Goal: Task Accomplishment & Management: Manage account settings

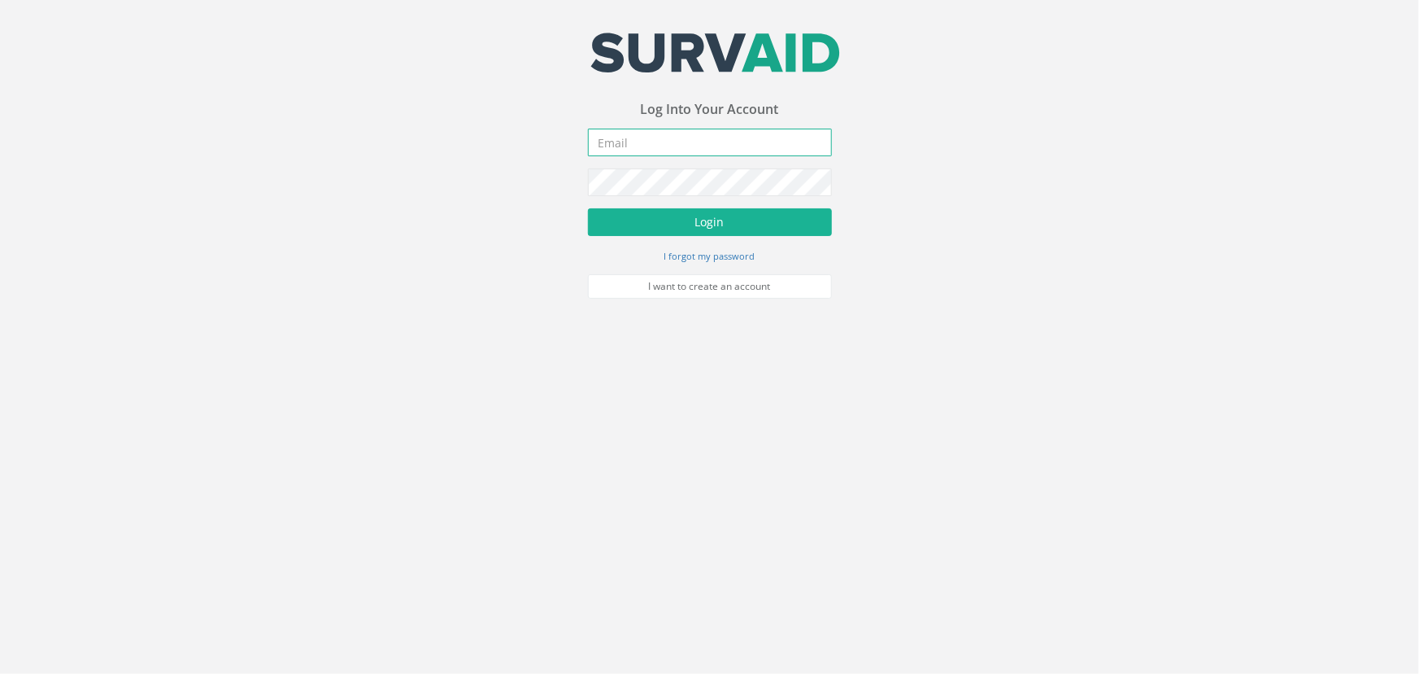
click at [707, 152] on input "email" at bounding box center [710, 143] width 244 height 28
click at [665, 138] on input "email" at bounding box center [710, 143] width 244 height 28
click at [338, 617] on body "Your email address was sucessfully verified - please login below to continue Yo…" at bounding box center [709, 337] width 1419 height 674
click at [1198, 472] on body "Your email address was sucessfully verified - please login below to continue Yo…" at bounding box center [709, 337] width 1419 height 674
click at [718, 129] on input "email" at bounding box center [710, 143] width 244 height 28
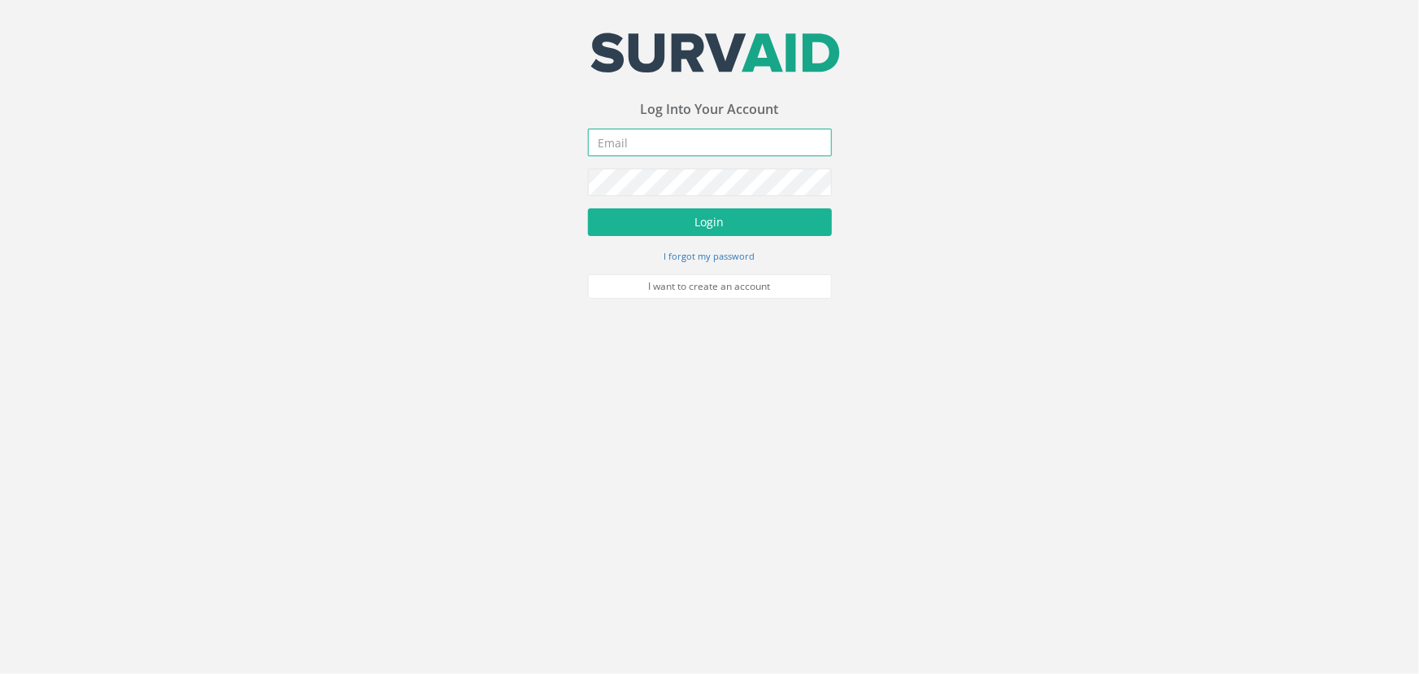
paste input "[EMAIL_ADDRESS][DOMAIN_NAME]"
type input "[EMAIL_ADDRESS][DOMAIN_NAME]"
click at [691, 226] on button "Login" at bounding box center [710, 222] width 244 height 28
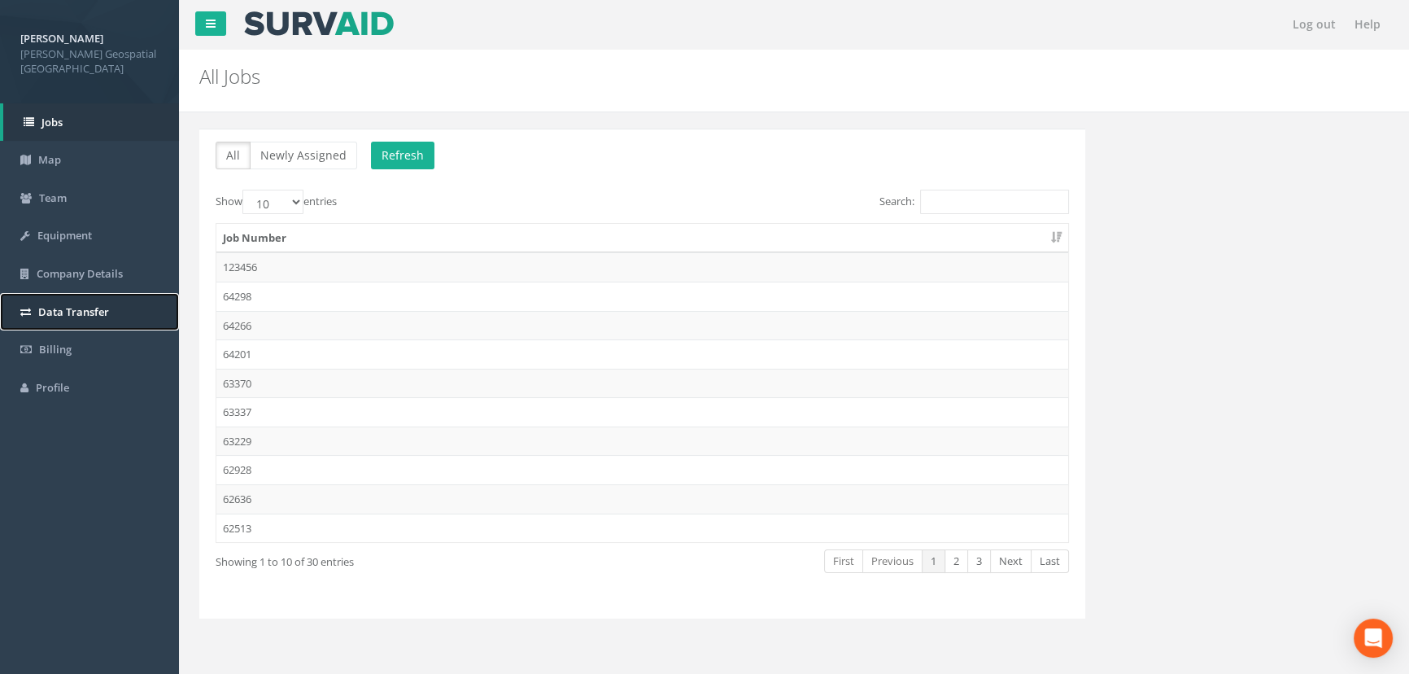
click at [105, 304] on span "Data Transfer" at bounding box center [73, 311] width 71 height 15
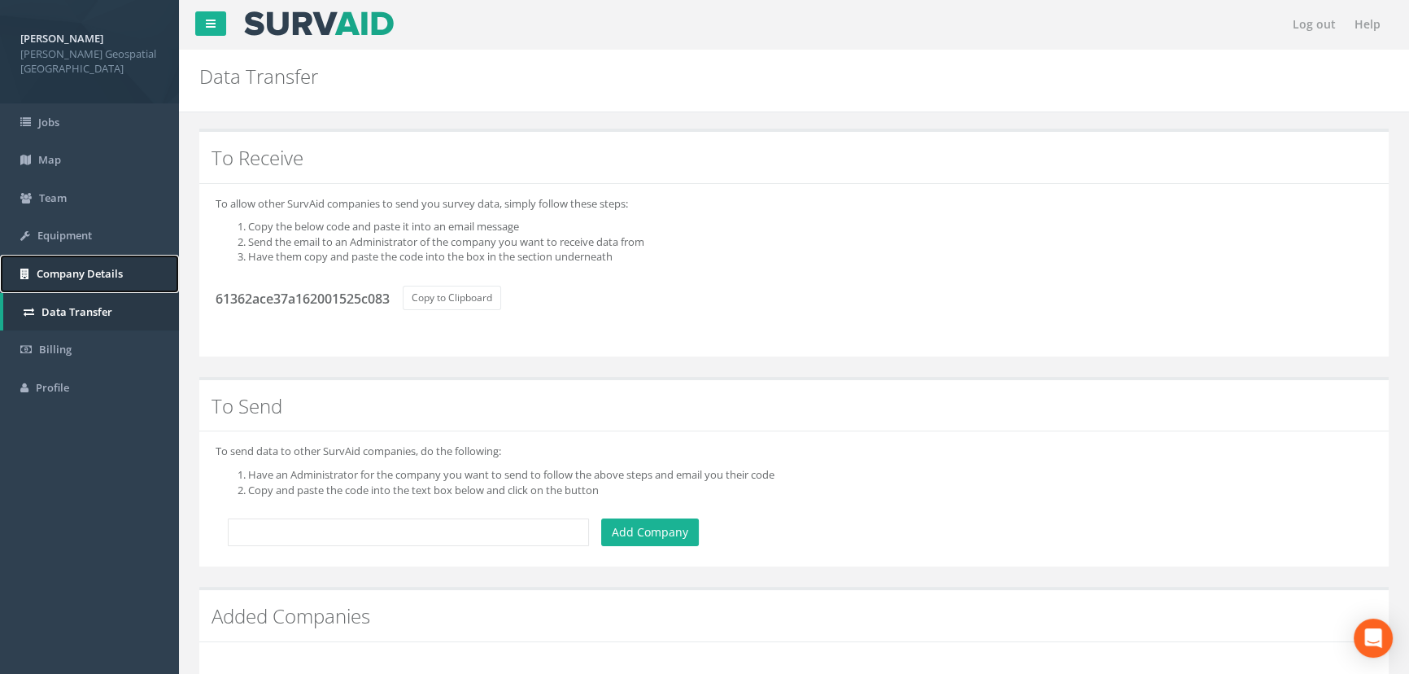
click at [68, 255] on link "Company Details" at bounding box center [89, 274] width 179 height 38
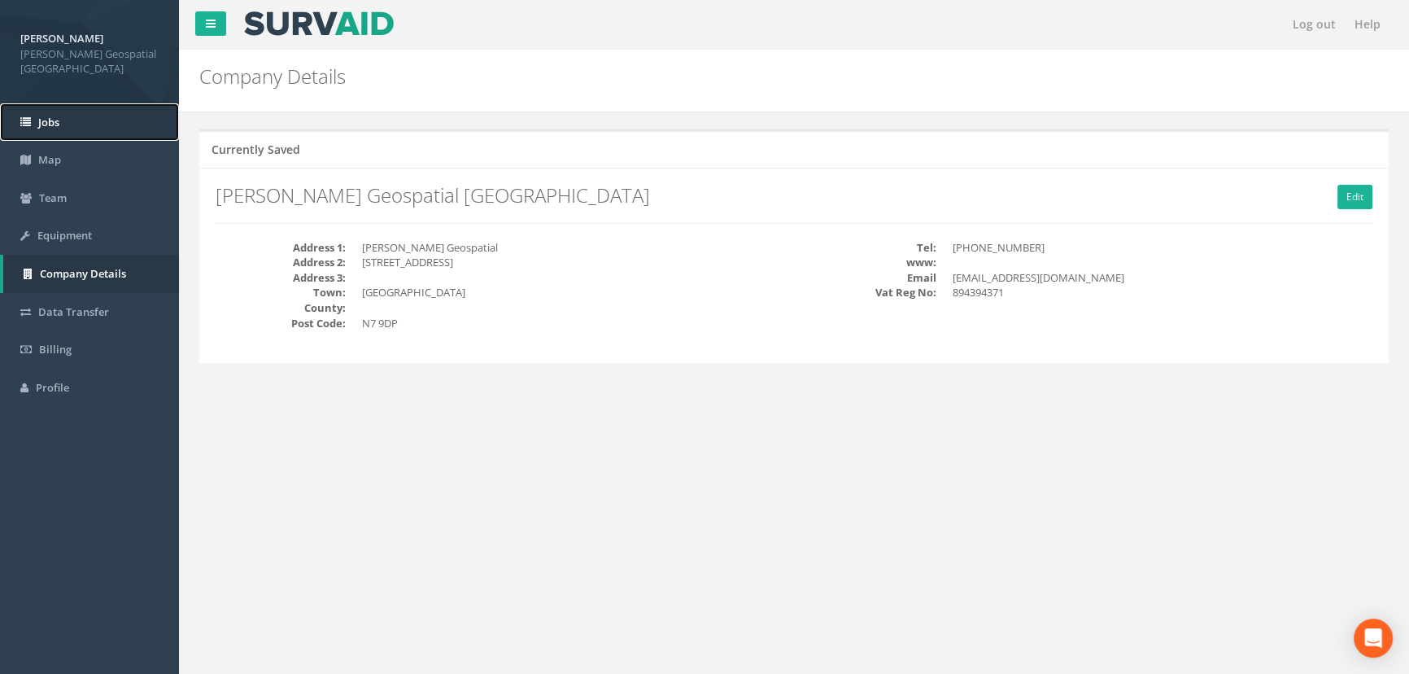
click at [50, 116] on link "Jobs" at bounding box center [89, 122] width 179 height 38
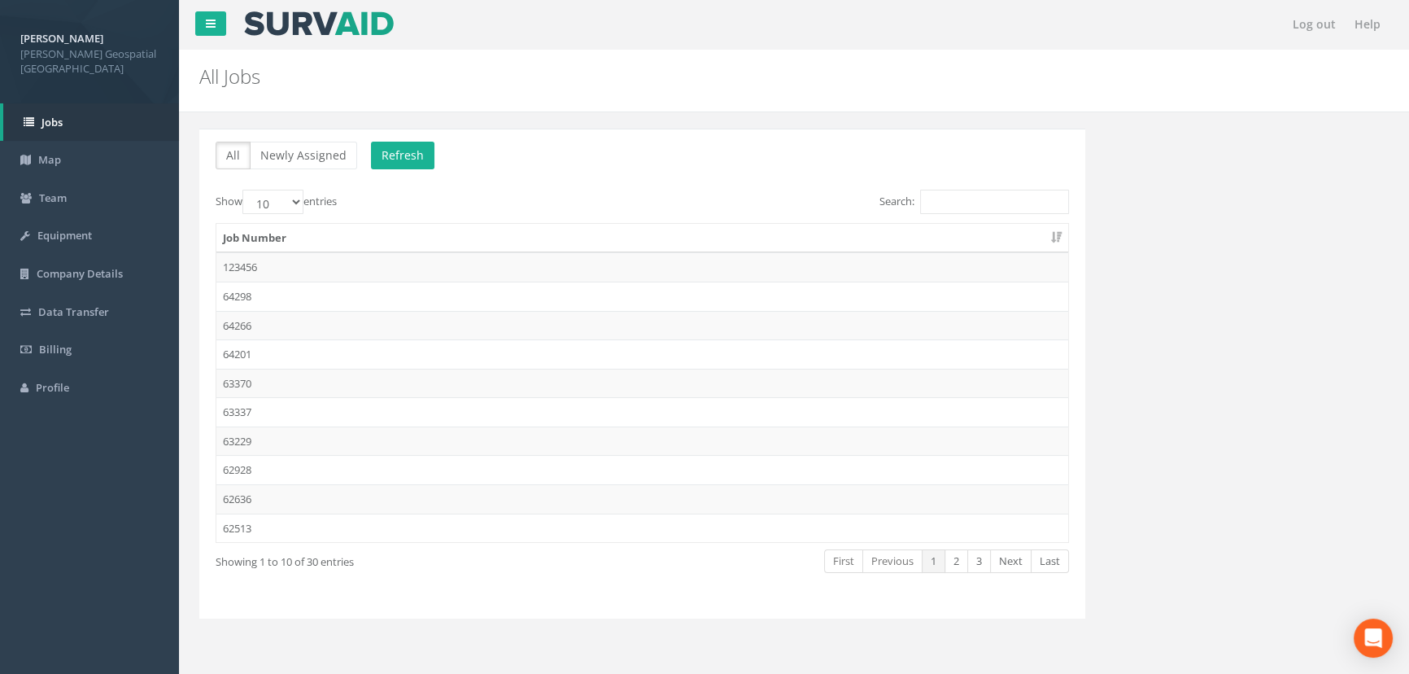
click at [68, 36] on strong "[PERSON_NAME]" at bounding box center [61, 38] width 83 height 15
click at [65, 342] on span "Billing" at bounding box center [55, 349] width 33 height 15
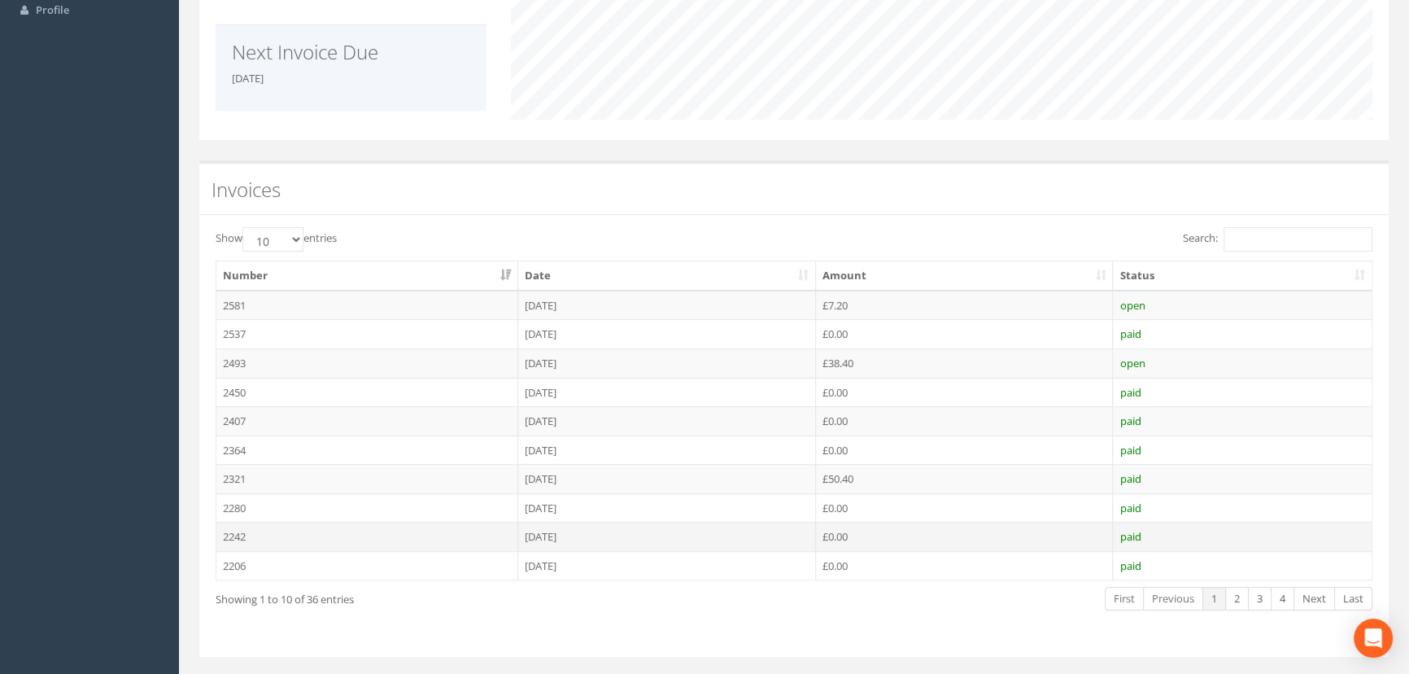
scroll to position [459, 0]
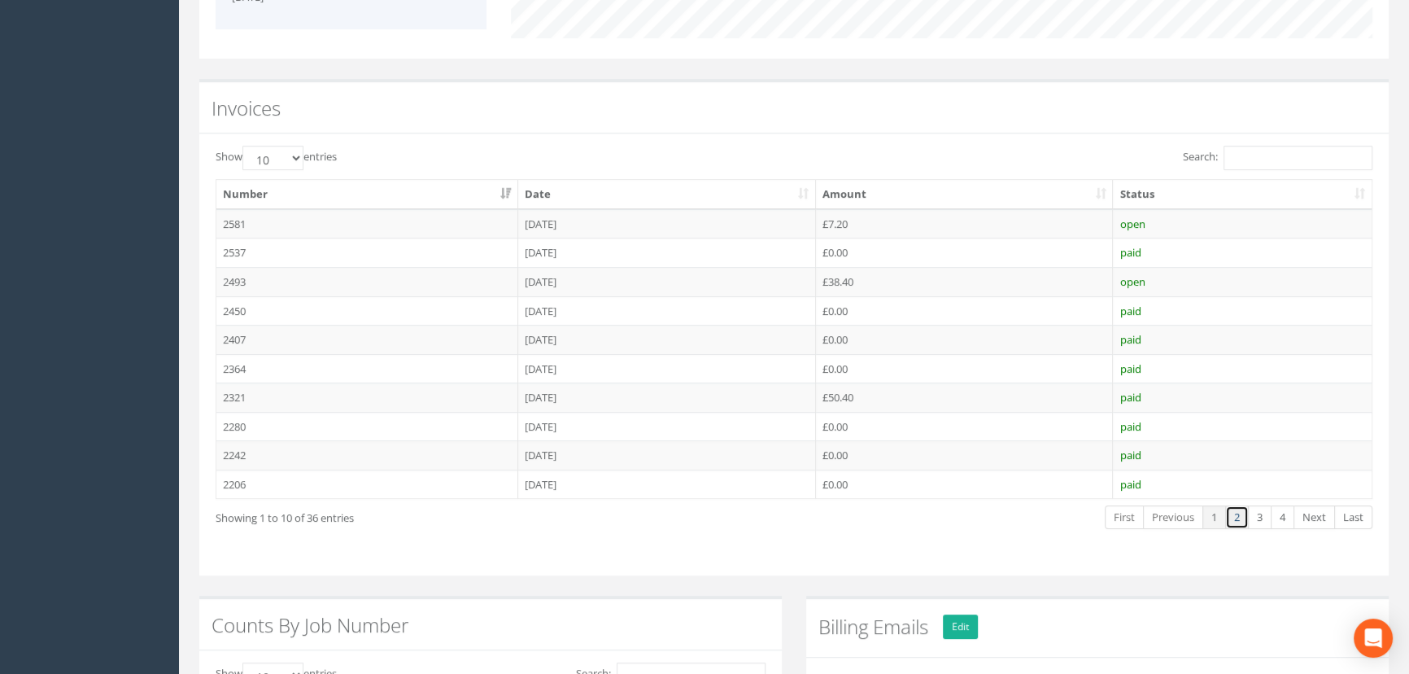
click at [1245, 512] on link "2" at bounding box center [1237, 517] width 24 height 24
click at [1213, 515] on link "1" at bounding box center [1214, 517] width 24 height 24
click at [433, 213] on td "2581" at bounding box center [367, 223] width 302 height 29
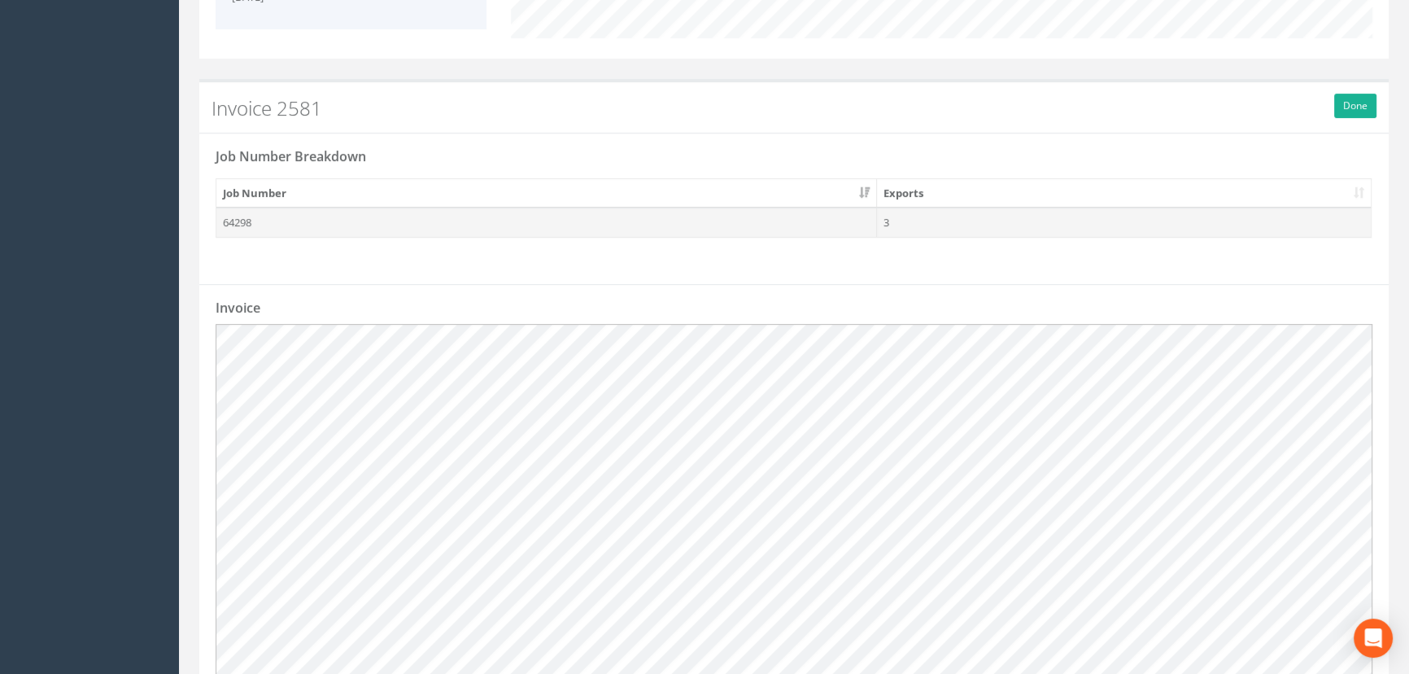
click at [408, 225] on td "64298" at bounding box center [546, 221] width 661 height 29
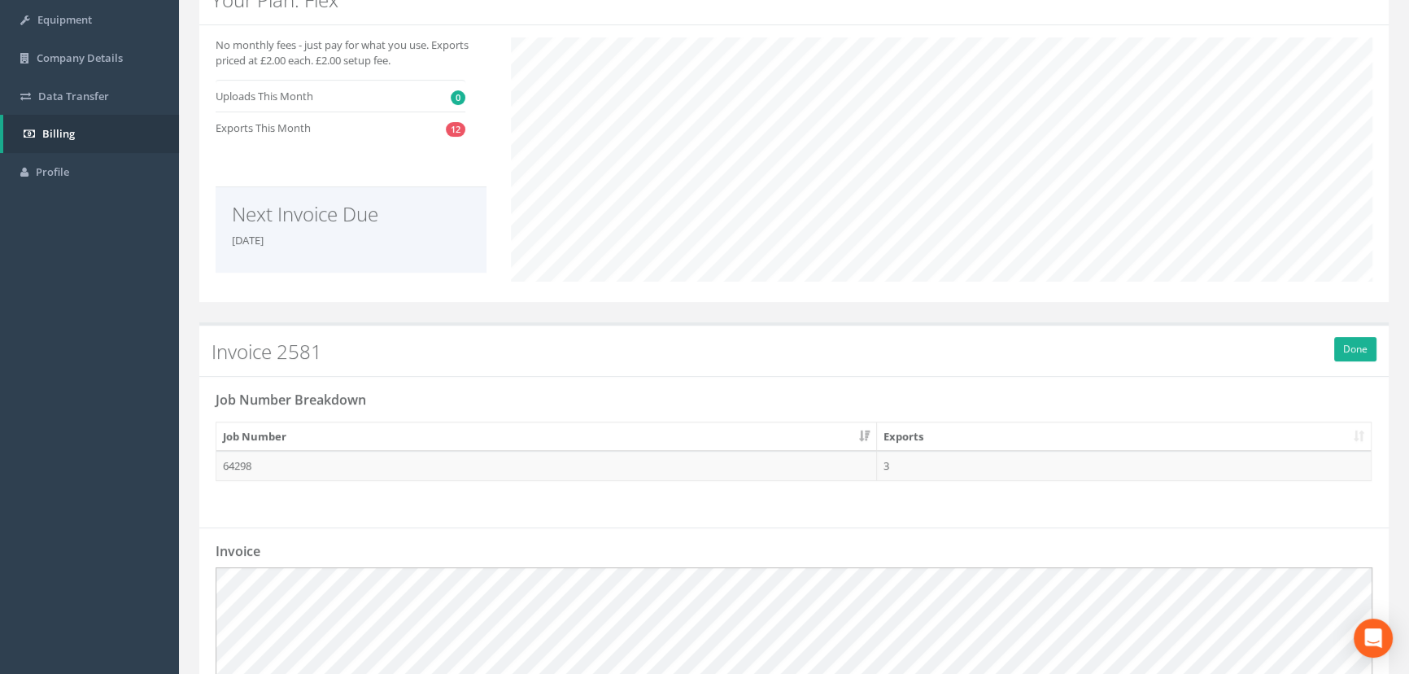
scroll to position [15, 0]
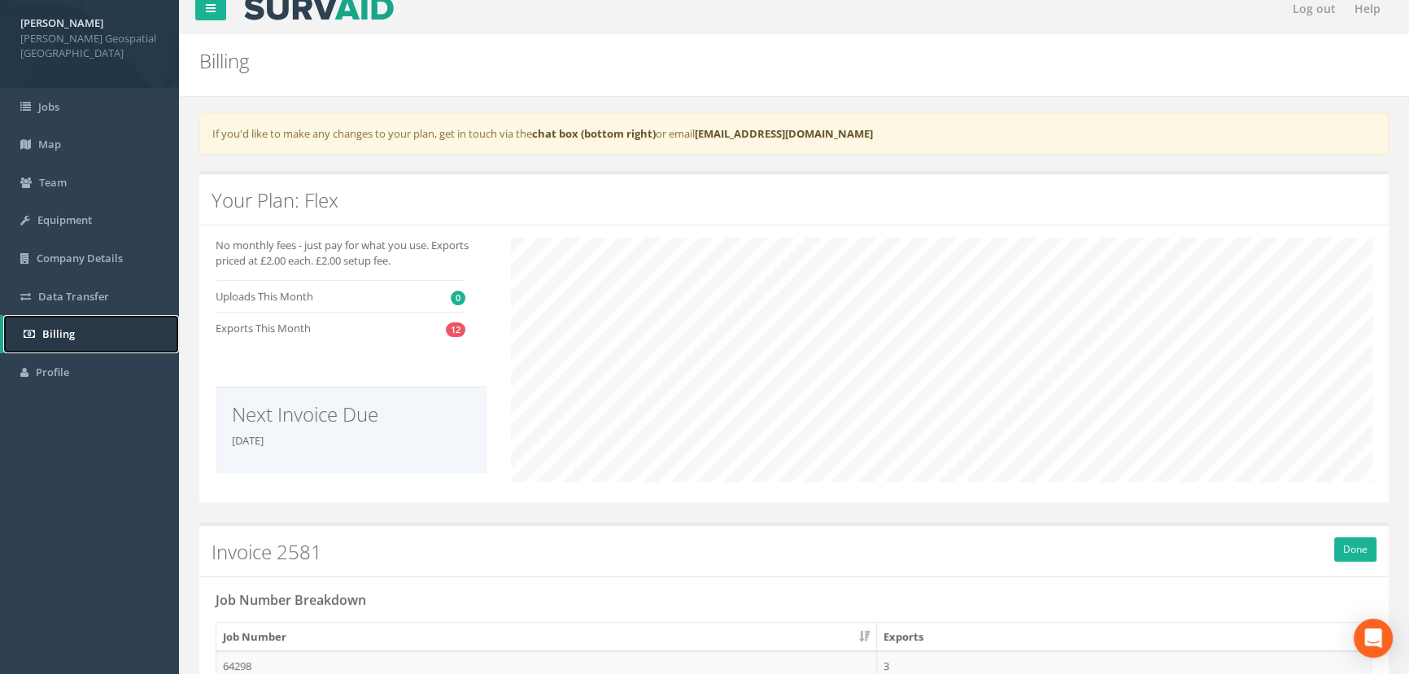
click at [90, 329] on link "Billing" at bounding box center [91, 334] width 176 height 38
click at [89, 327] on link "Billing" at bounding box center [91, 334] width 176 height 38
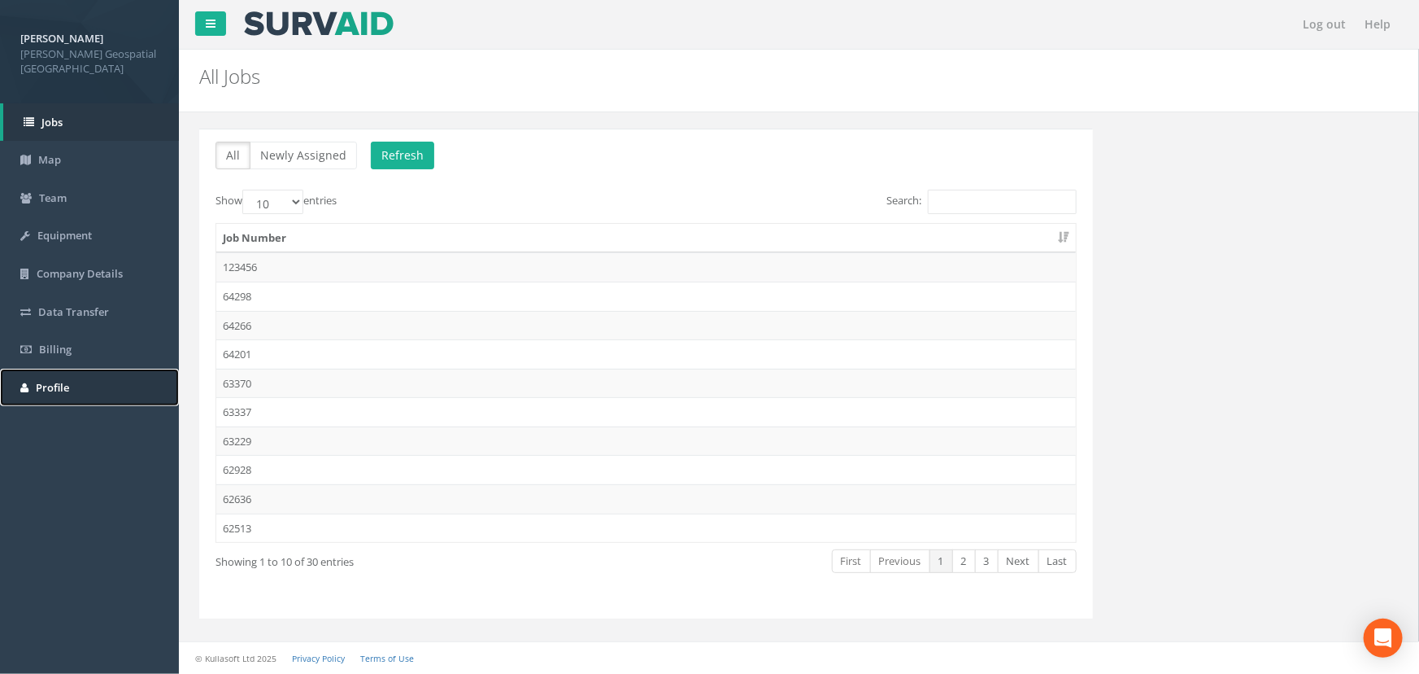
click at [60, 380] on span "Profile" at bounding box center [52, 387] width 33 height 15
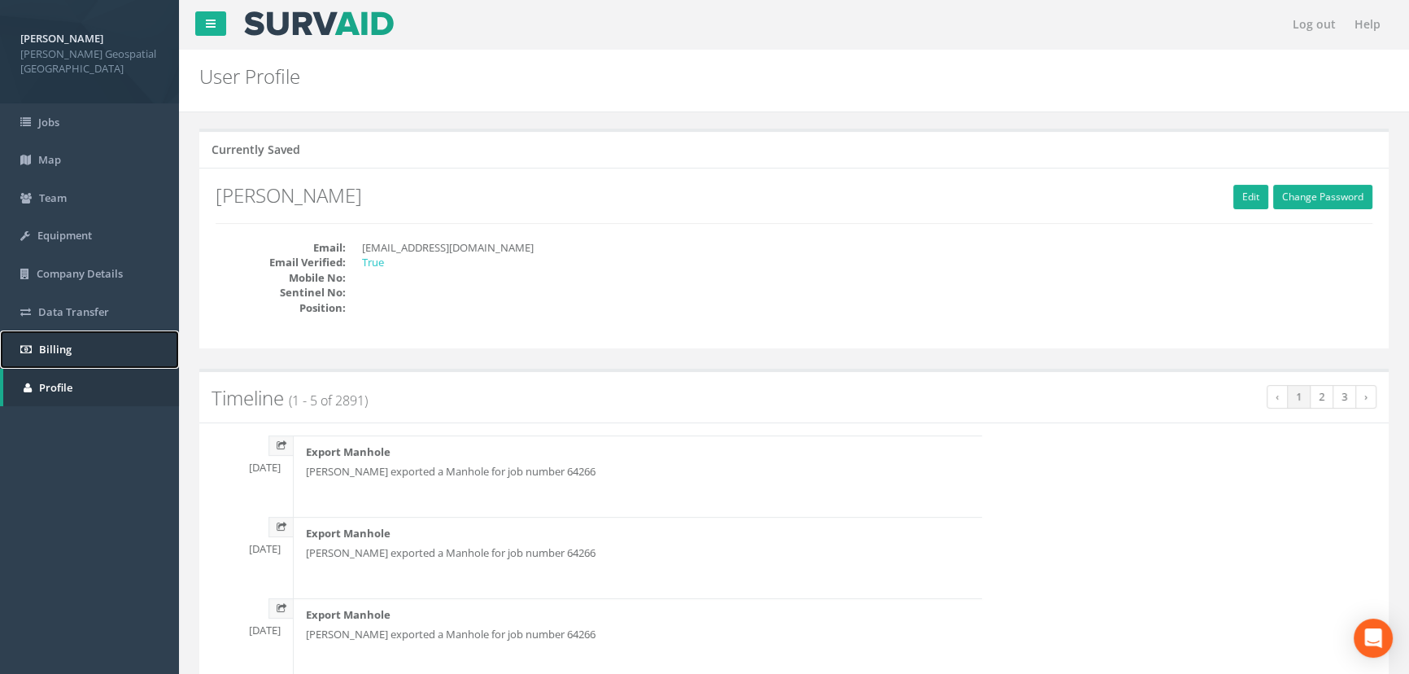
click at [76, 330] on link "Billing" at bounding box center [89, 349] width 179 height 38
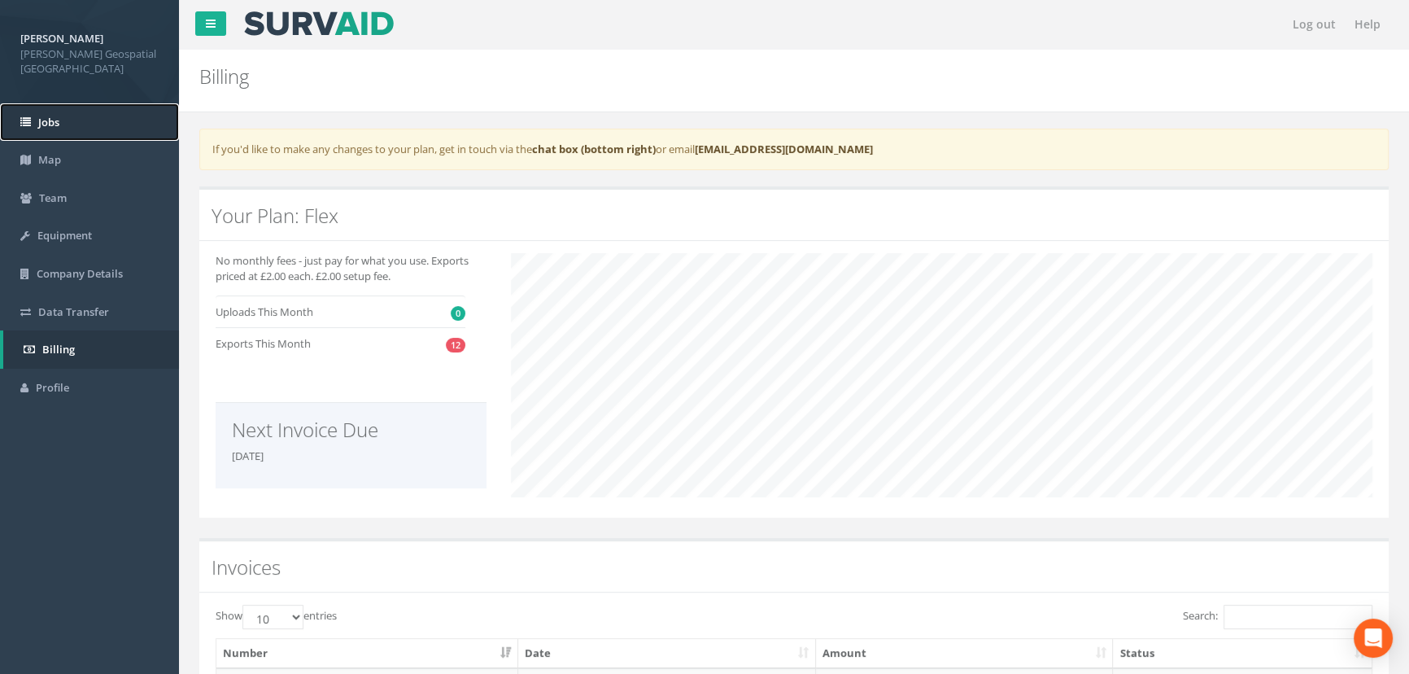
click at [79, 103] on link "Jobs" at bounding box center [89, 122] width 179 height 38
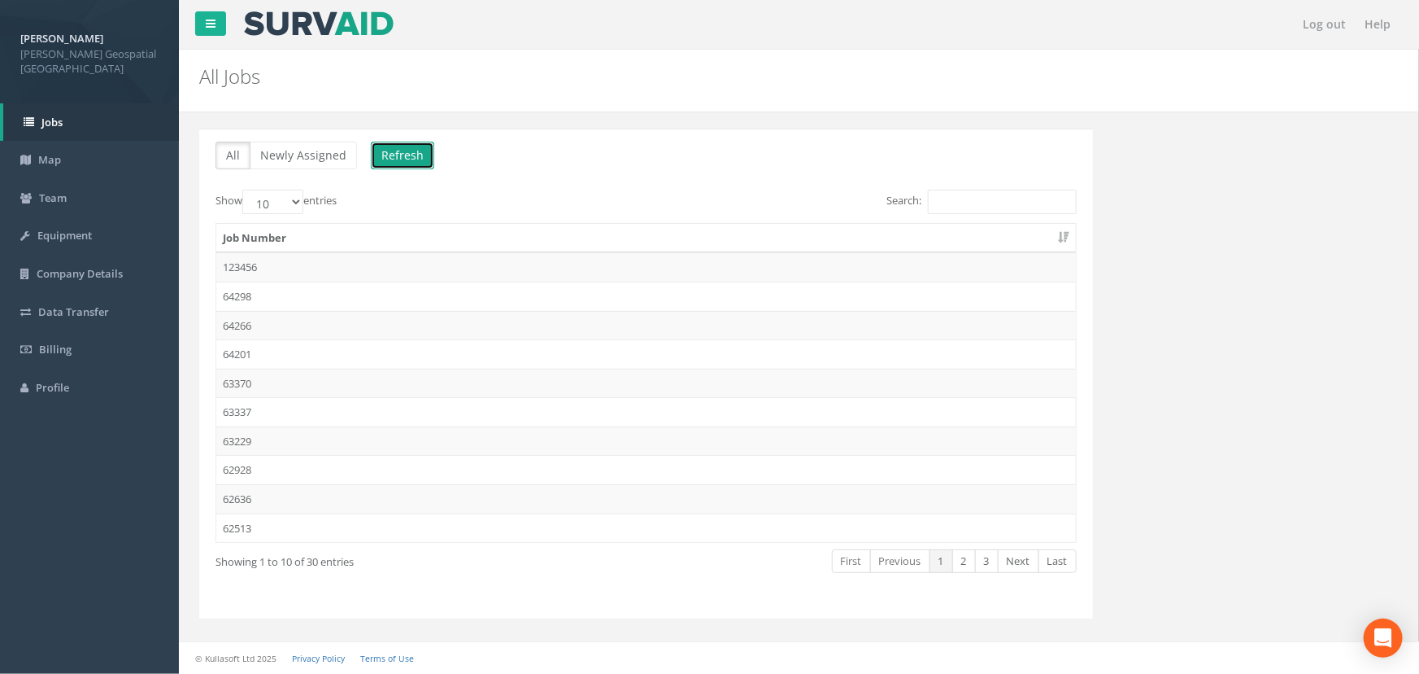
click at [420, 155] on button "Refresh" at bounding box center [402, 156] width 63 height 28
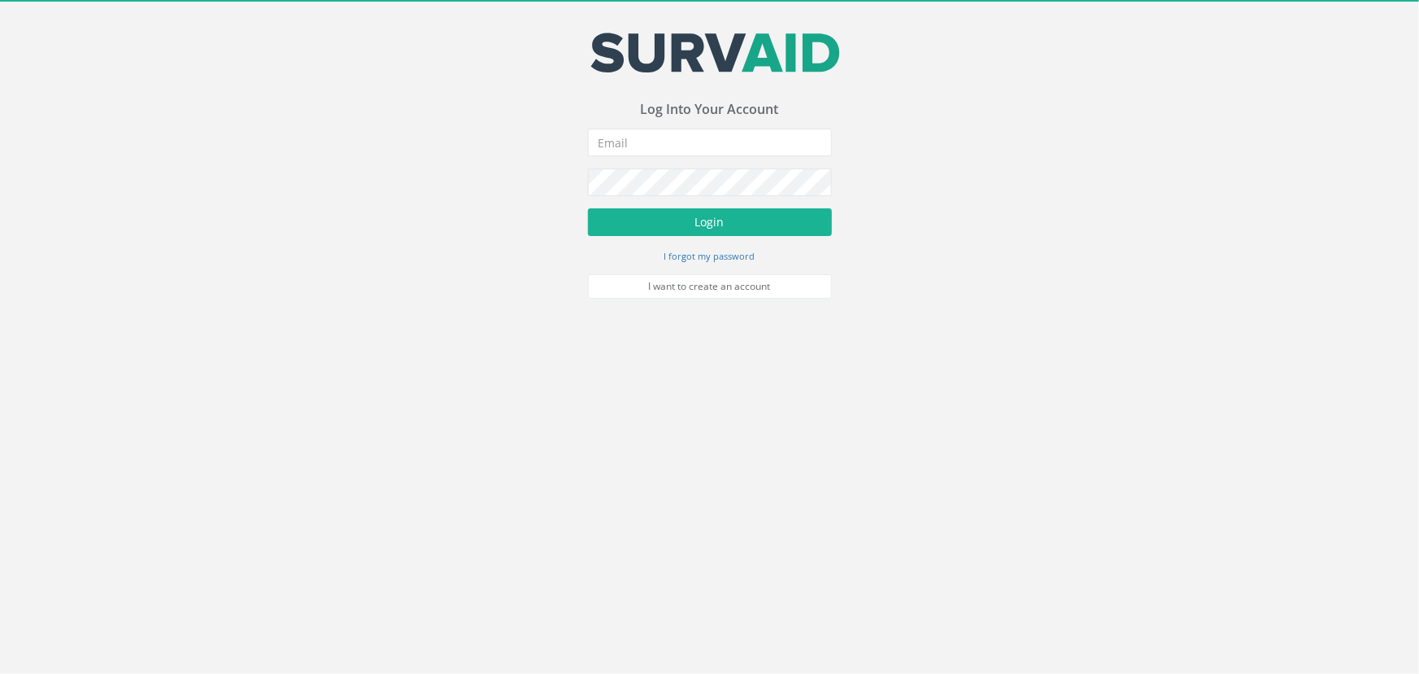
click at [667, 127] on div "Your email address was sucessfully verified - please login below to continue Yo…" at bounding box center [710, 166] width 244 height 266
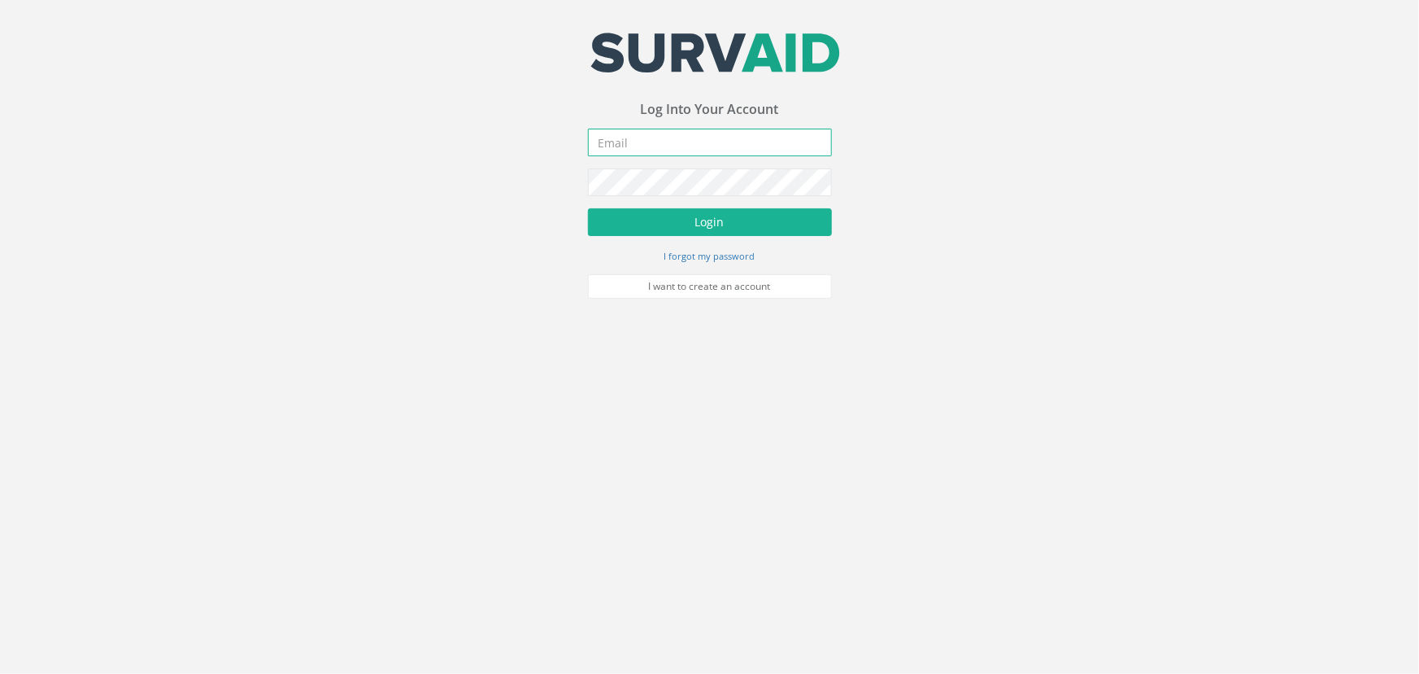
click at [666, 133] on input "email" at bounding box center [710, 143] width 244 height 28
click at [768, 136] on input "email" at bounding box center [710, 143] width 244 height 28
paste input "[EMAIL_ADDRESS][DOMAIN_NAME]"
type input "[EMAIL_ADDRESS][DOMAIN_NAME]"
click at [718, 216] on button "Login" at bounding box center [710, 222] width 244 height 28
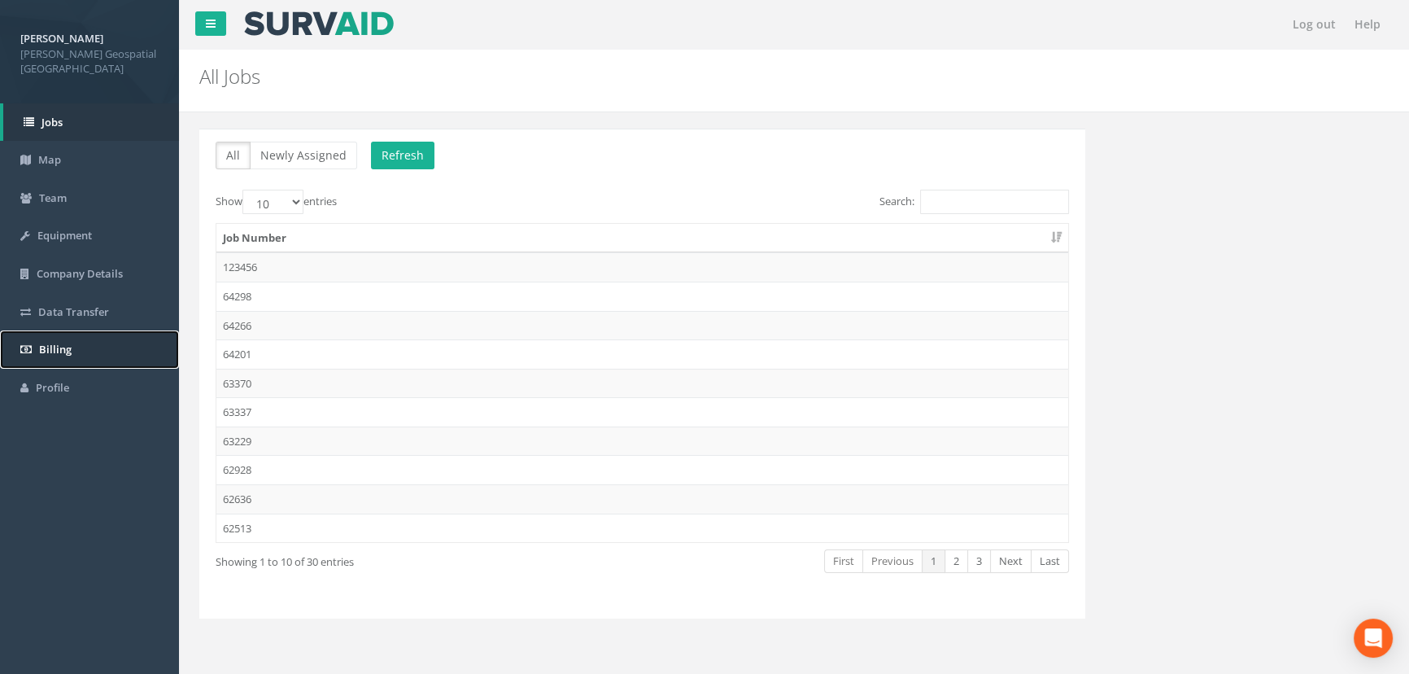
click at [59, 330] on link "Billing" at bounding box center [89, 349] width 179 height 38
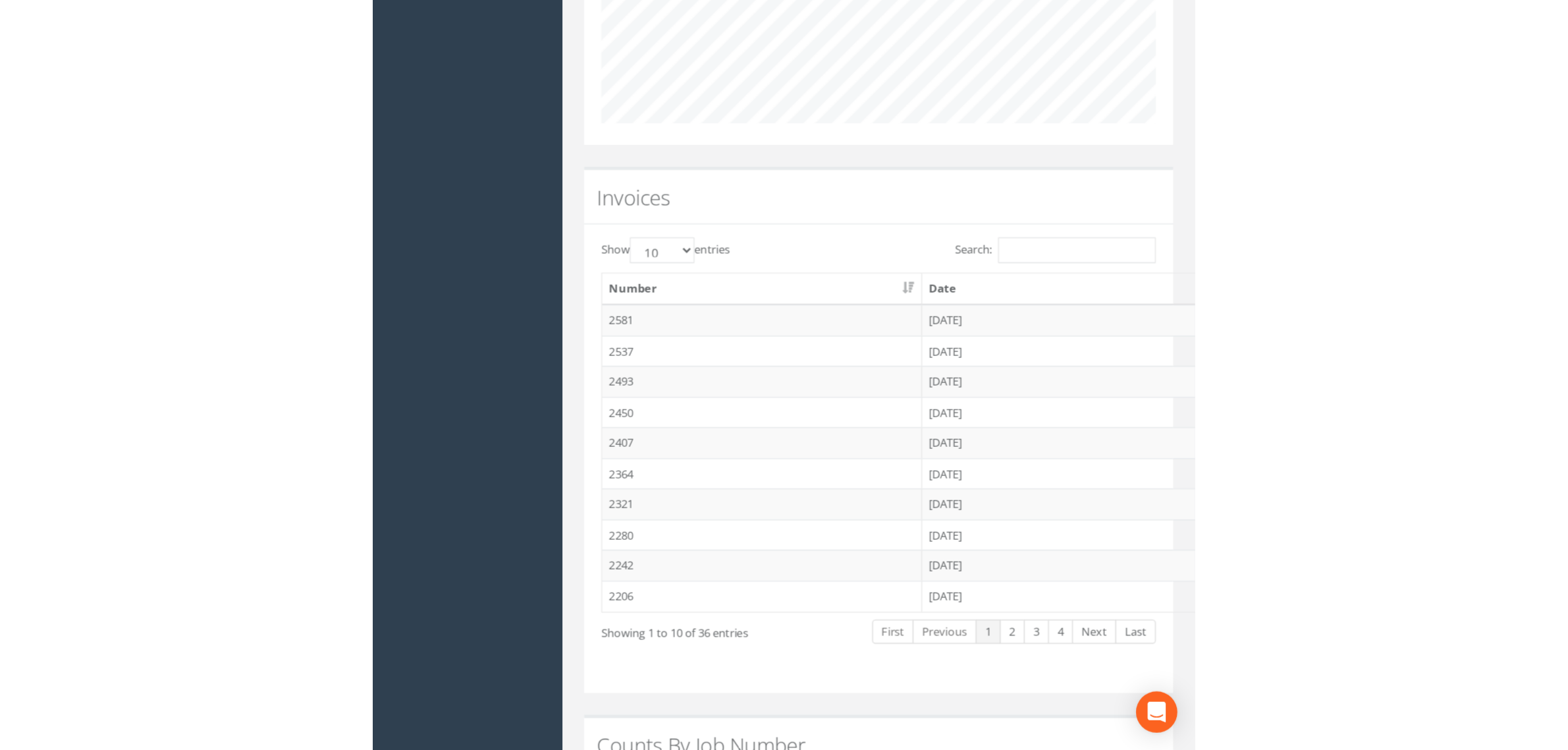
scroll to position [420, 0]
